Goal: Task Accomplishment & Management: Manage account settings

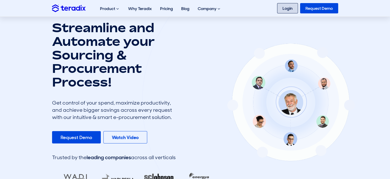
click at [288, 9] on link "Login" at bounding box center [287, 8] width 21 height 10
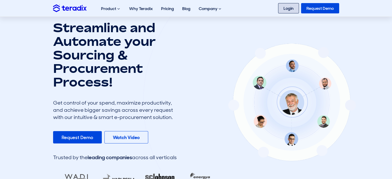
click at [292, 7] on link "Login" at bounding box center [288, 8] width 21 height 10
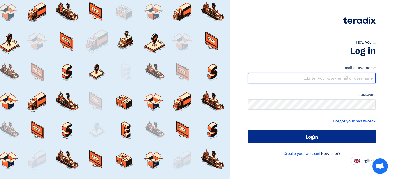
type input "syedmazhar255@gmail.com"
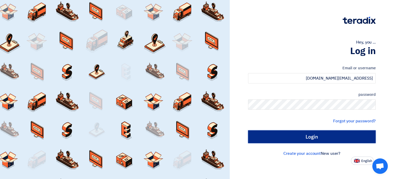
click at [315, 135] on input "Login" at bounding box center [312, 137] width 128 height 13
type input "Sign in"
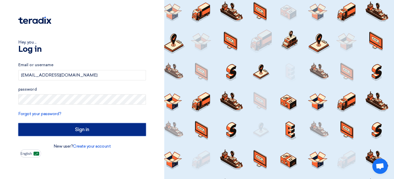
click at [84, 128] on input "Sign in" at bounding box center [82, 129] width 128 height 13
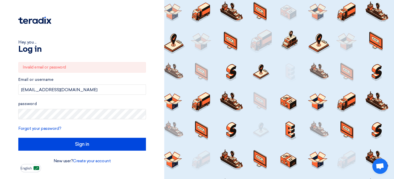
click at [70, 66] on div "Invalid email or password" at bounding box center [82, 67] width 128 height 11
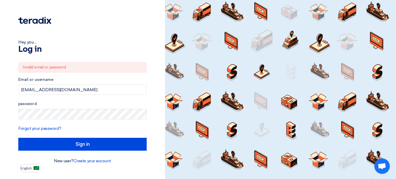
click at [83, 68] on div "Invalid email or password" at bounding box center [82, 67] width 128 height 11
click at [60, 66] on font "Invalid email or password" at bounding box center [44, 67] width 43 height 5
click at [65, 77] on label "Email or username" at bounding box center [82, 80] width 128 height 6
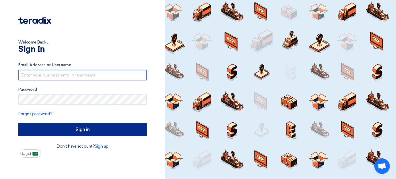
type input "syedmazhar255@gmail.com"
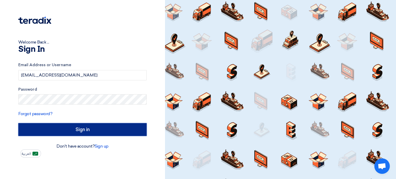
click at [86, 130] on input "Sign in" at bounding box center [82, 129] width 128 height 13
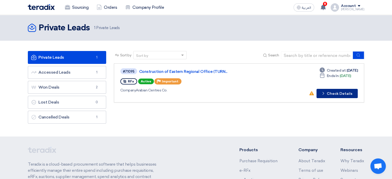
click at [334, 93] on button "Check details Check Details" at bounding box center [337, 93] width 41 height 9
